Goal: Find specific page/section: Find specific page/section

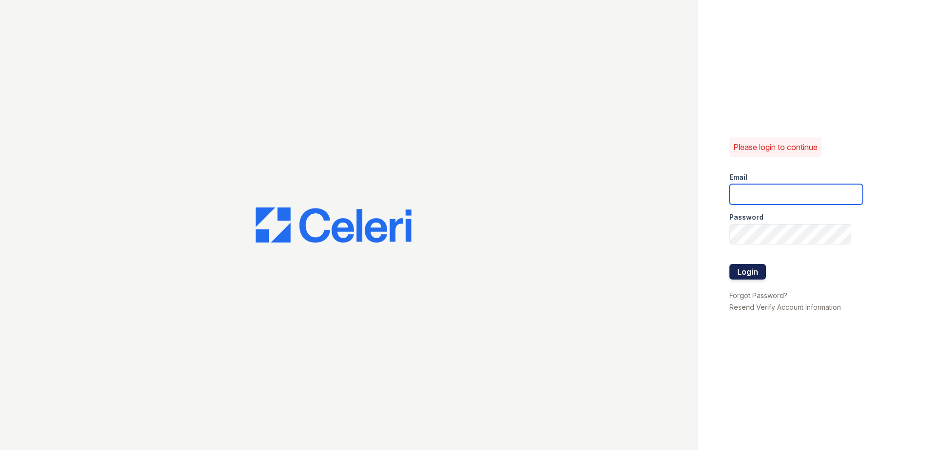
type input "ybrown@trinity-pm.com"
click at [756, 267] on button "Login" at bounding box center [747, 272] width 37 height 16
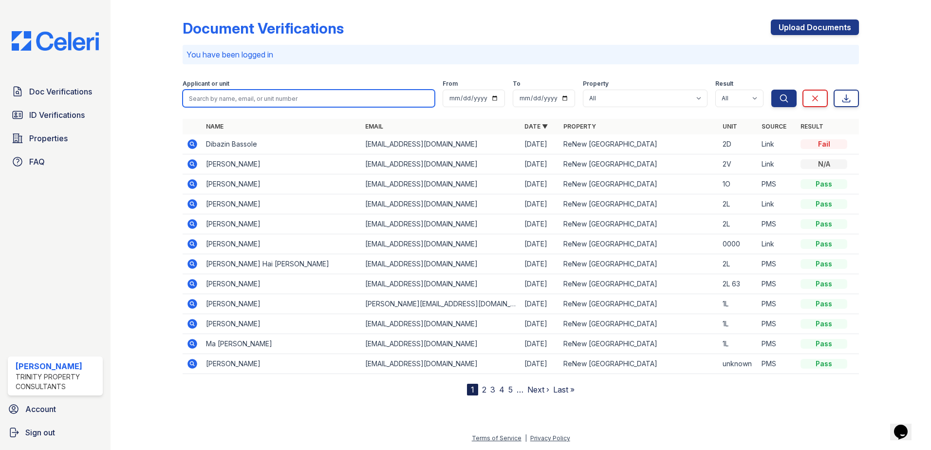
click at [293, 98] on input "search" at bounding box center [309, 99] width 252 height 18
type input "[PERSON_NAME]"
click at [771, 90] on button "Search" at bounding box center [783, 99] width 25 height 18
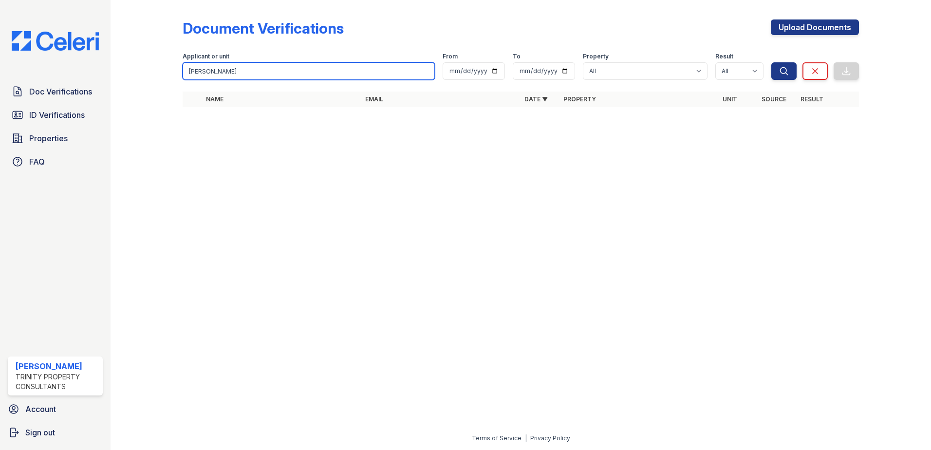
click at [334, 65] on input "[PERSON_NAME]" at bounding box center [309, 71] width 252 height 18
click at [338, 247] on div at bounding box center [520, 282] width 789 height 300
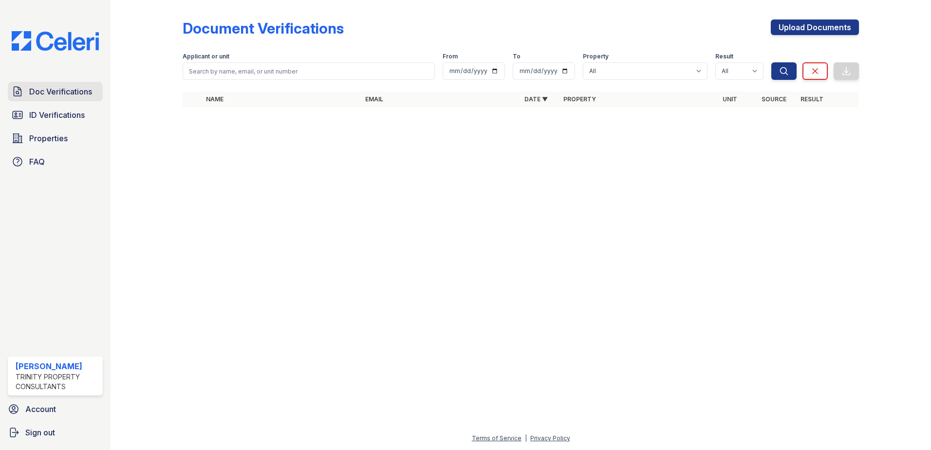
click at [78, 92] on span "Doc Verifications" at bounding box center [60, 92] width 63 height 12
